Goal: Go to known website: Go to known website

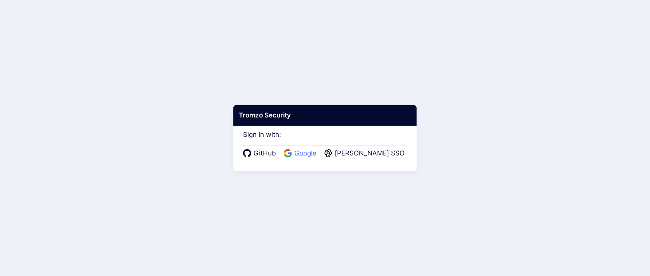
click at [304, 152] on span "Google" at bounding box center [305, 154] width 27 height 10
